Goal: Check status: Check status

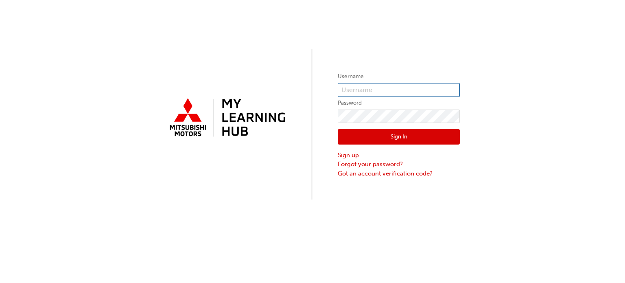
type input "[EMAIL_ADDRESS][DOMAIN_NAME]"
click at [506, 215] on div "Username [PERSON_NAME][EMAIL_ADDRESS][DOMAIN_NAME] Password Sign In Sign up For…" at bounding box center [312, 141] width 625 height 283
click at [399, 134] on button "Sign In" at bounding box center [399, 136] width 122 height 15
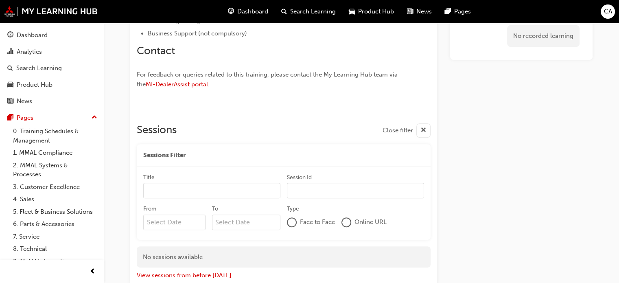
scroll to position [340, 0]
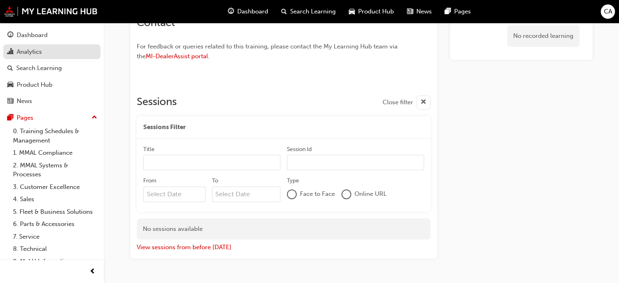
click at [48, 52] on div "Analytics" at bounding box center [51, 52] width 89 height 10
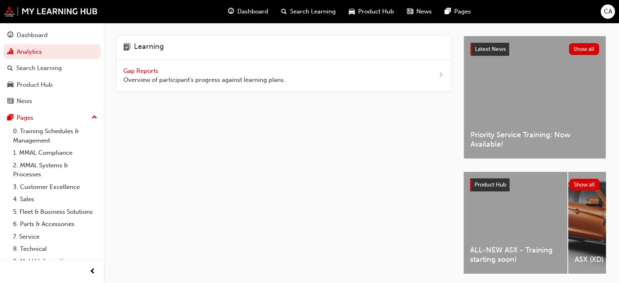
click at [155, 67] on span "Gap Reports" at bounding box center [141, 70] width 37 height 7
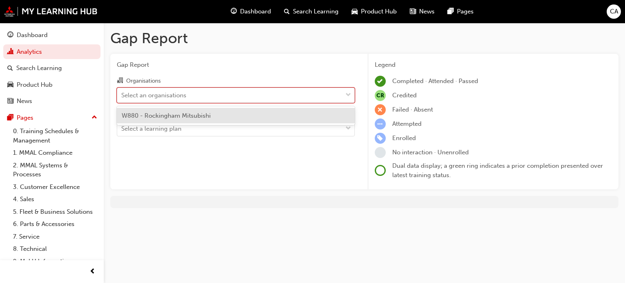
click at [313, 98] on div "Select an organisations" at bounding box center [229, 95] width 225 height 14
click at [122, 98] on input "Organisations option W880 - Rockingham Mitsubishi focused, 1 of 1. 1 result ava…" at bounding box center [121, 94] width 1 height 7
click at [197, 114] on span "W880 - Rockingham Mitsubishi" at bounding box center [166, 115] width 89 height 7
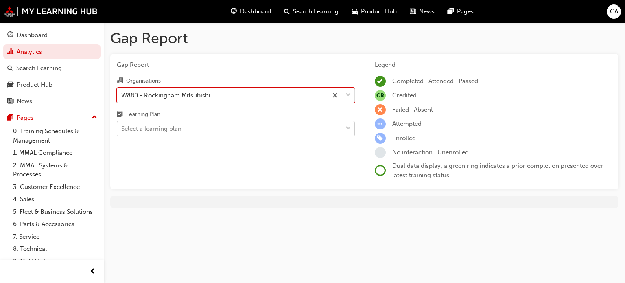
click at [243, 130] on div "Select a learning plan" at bounding box center [229, 129] width 225 height 14
click at [122, 130] on input "Learning Plan Select a learning plan" at bounding box center [121, 128] width 1 height 7
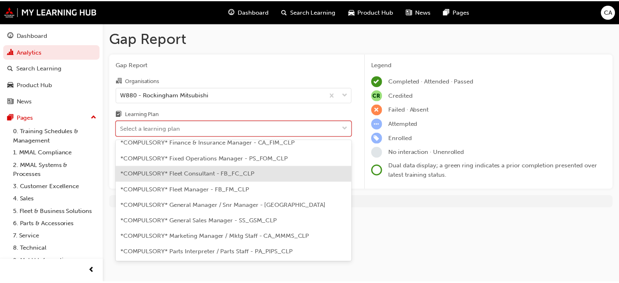
scroll to position [122, 0]
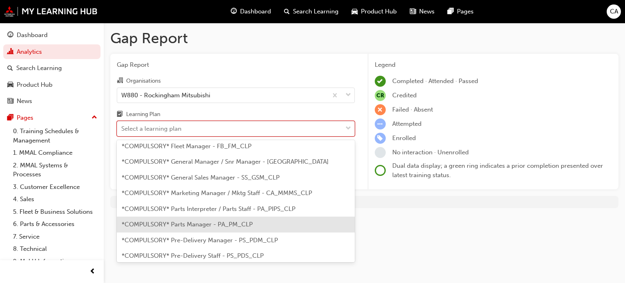
click at [217, 221] on span "*COMPULSORY* Parts Manager - PA_PM_CLP" at bounding box center [187, 224] width 131 height 7
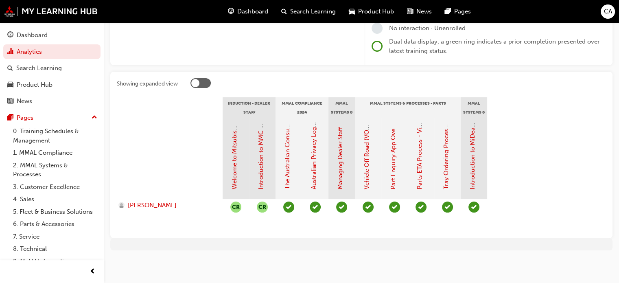
scroll to position [125, 0]
click at [550, 257] on div "Gap Report Gap Report Organisations W880 - Rockingham Mitsubishi Learning Plan …" at bounding box center [361, 80] width 515 height 365
click at [202, 81] on div at bounding box center [201, 83] width 20 height 10
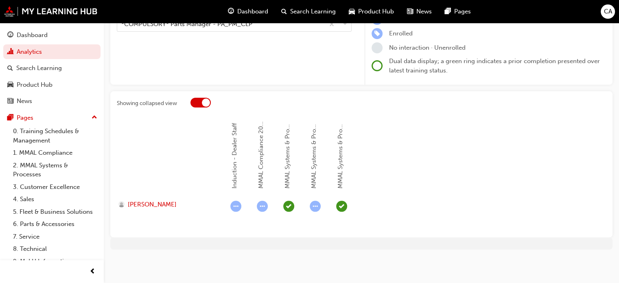
scroll to position [104, 0]
click at [201, 98] on div at bounding box center [201, 103] width 20 height 10
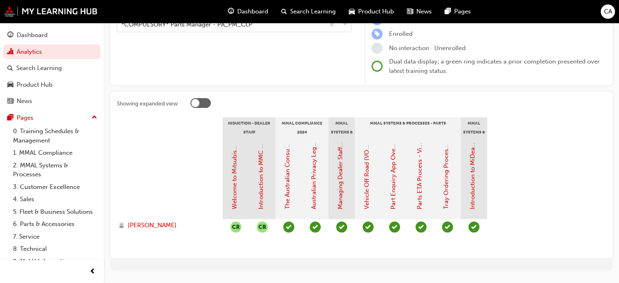
scroll to position [125, 0]
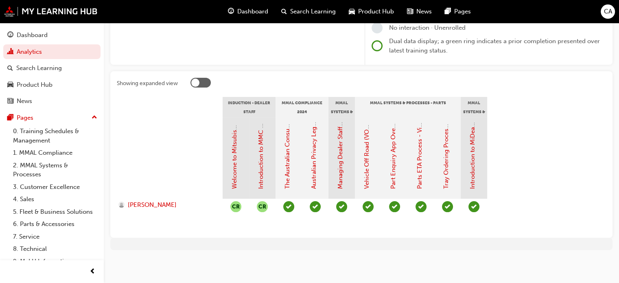
click at [201, 84] on div at bounding box center [201, 83] width 20 height 10
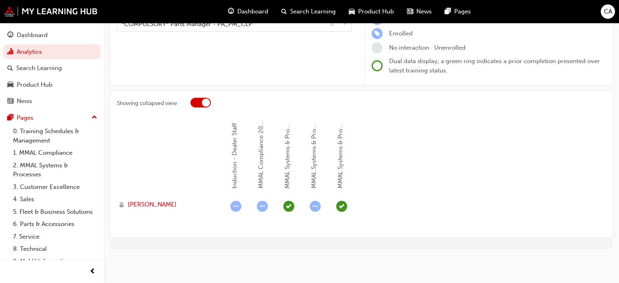
scroll to position [104, 0]
click at [204, 103] on div at bounding box center [206, 103] width 8 height 8
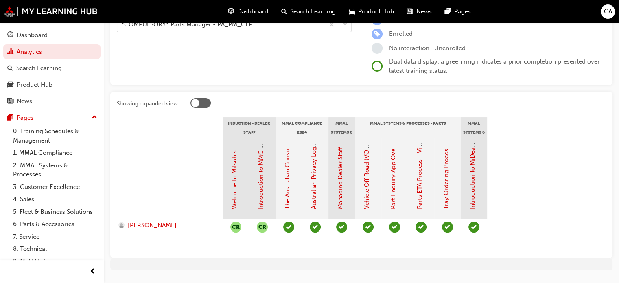
scroll to position [125, 0]
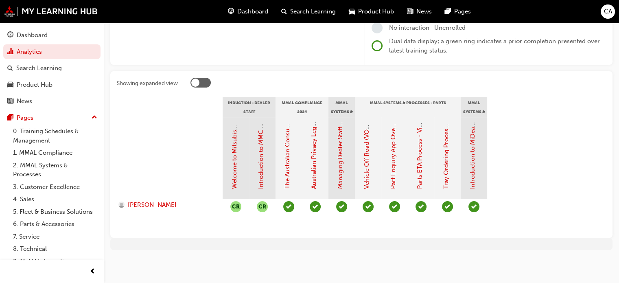
click at [204, 80] on div at bounding box center [201, 83] width 20 height 10
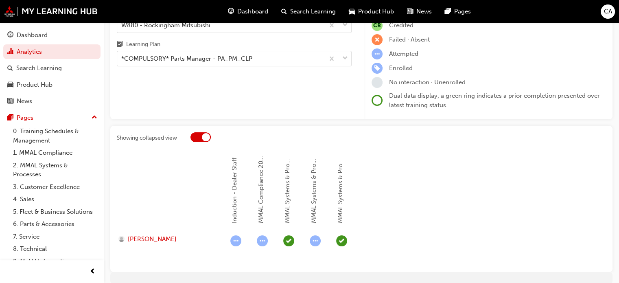
scroll to position [23, 0]
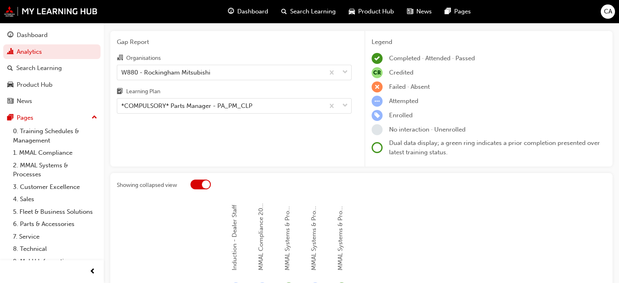
click at [203, 184] on div at bounding box center [206, 184] width 8 height 8
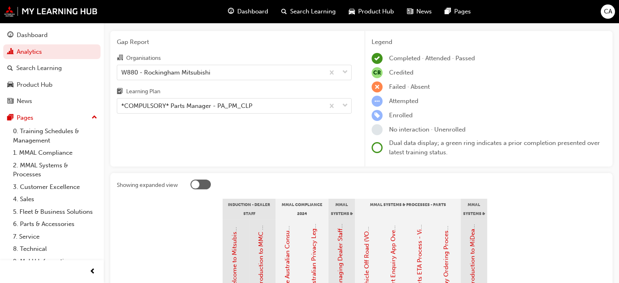
scroll to position [125, 0]
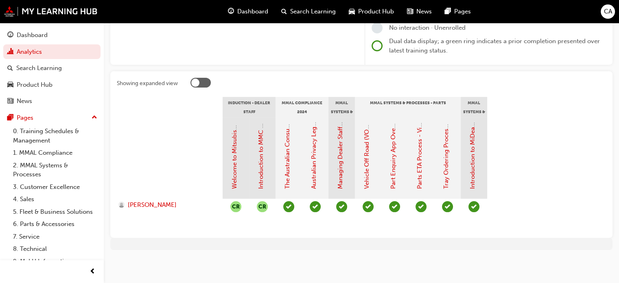
click at [201, 85] on div at bounding box center [201, 83] width 20 height 10
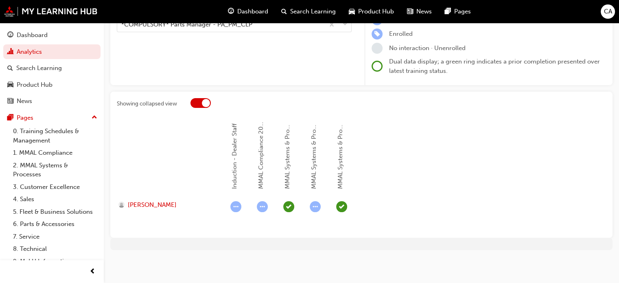
click at [201, 85] on div "Gap Report Gap Report Organisations W880 - Rockingham Mitsubishi Learning Plan …" at bounding box center [361, 91] width 515 height 344
click at [202, 102] on div at bounding box center [206, 103] width 8 height 8
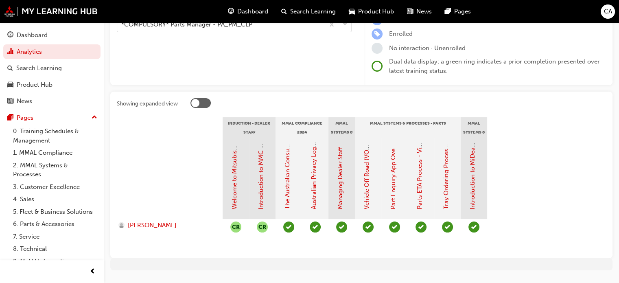
click at [207, 104] on div at bounding box center [201, 103] width 20 height 10
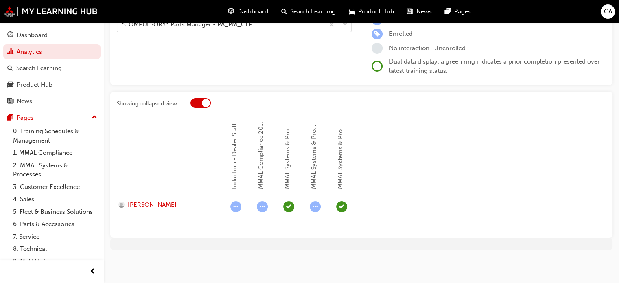
click at [205, 103] on div at bounding box center [206, 103] width 8 height 8
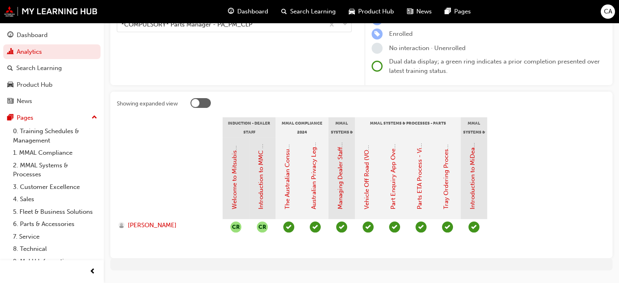
click at [199, 101] on div at bounding box center [201, 103] width 20 height 10
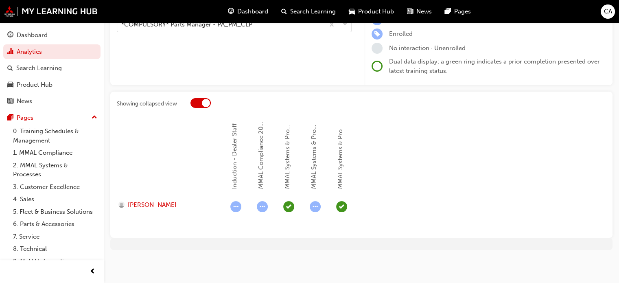
click at [199, 101] on div at bounding box center [201, 103] width 20 height 10
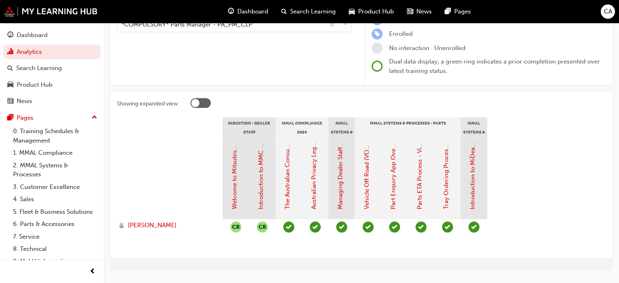
click at [199, 101] on div at bounding box center [195, 103] width 8 height 8
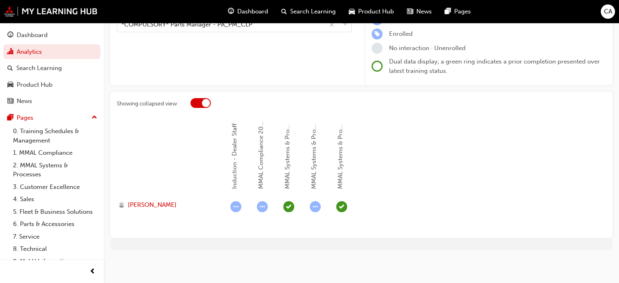
click at [199, 101] on div at bounding box center [201, 103] width 20 height 10
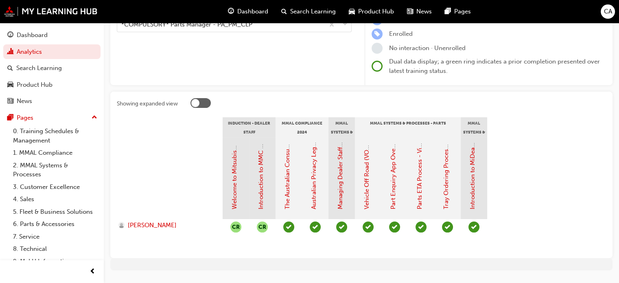
click at [205, 96] on div "Showing expanded view Induction - Dealer Staff MMAL Compliance 2024 MMAL System…" at bounding box center [361, 175] width 502 height 167
click at [205, 101] on div at bounding box center [201, 103] width 20 height 10
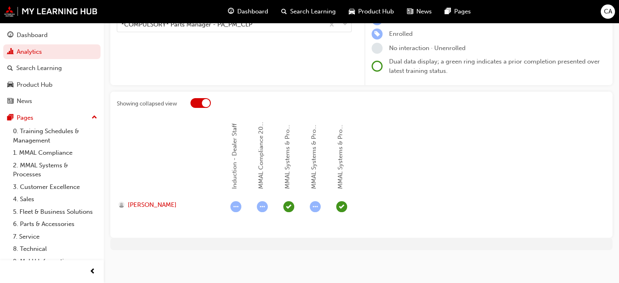
click at [204, 101] on div at bounding box center [206, 103] width 8 height 8
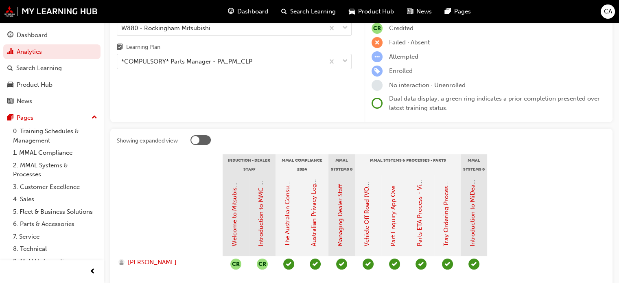
scroll to position [81, 0]
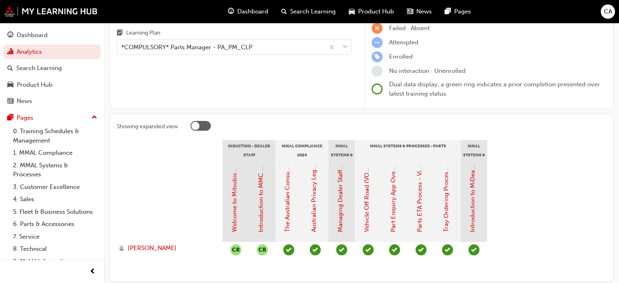
click at [195, 130] on div at bounding box center [201, 126] width 20 height 10
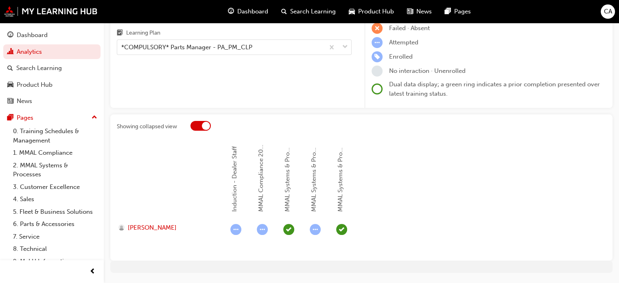
click at [197, 129] on div at bounding box center [201, 126] width 20 height 10
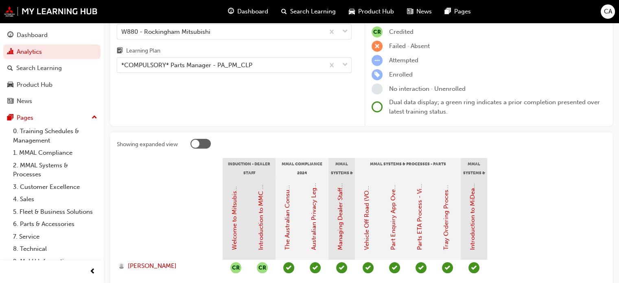
scroll to position [0, 0]
